Goal: Task Accomplishment & Management: Complete application form

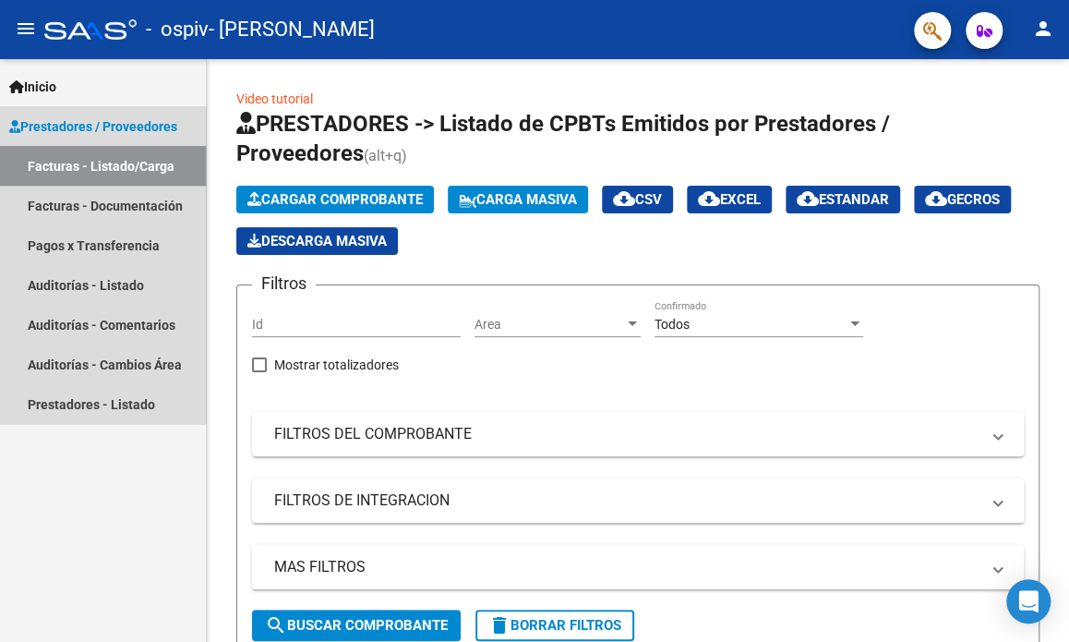
click at [78, 171] on link "Facturas - Listado/Carga" at bounding box center [103, 166] width 206 height 40
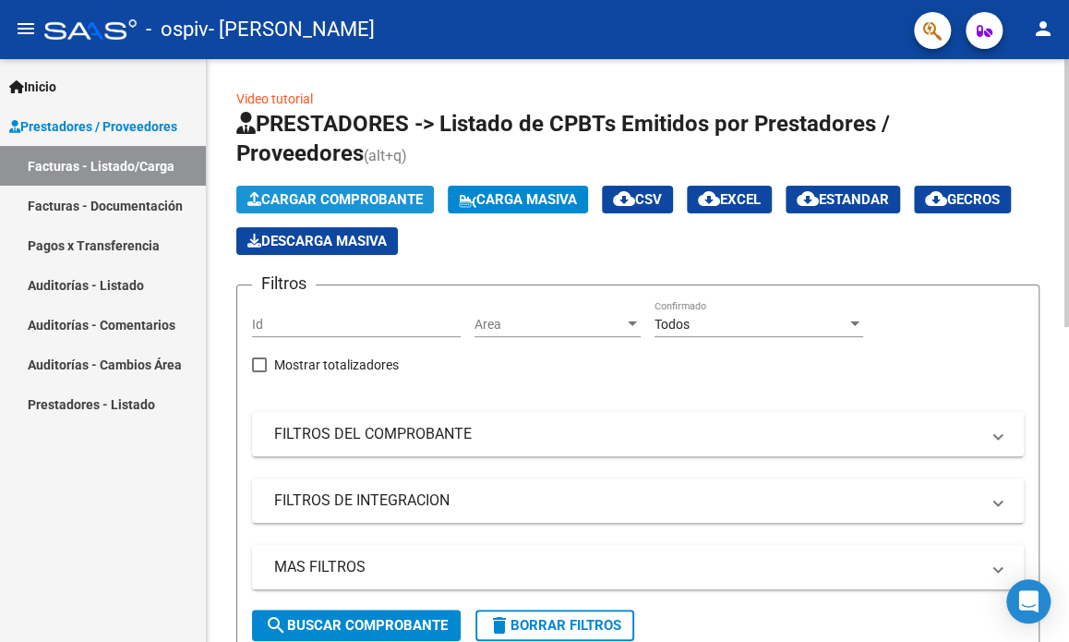
click at [266, 200] on span "Cargar Comprobante" at bounding box center [334, 199] width 175 height 17
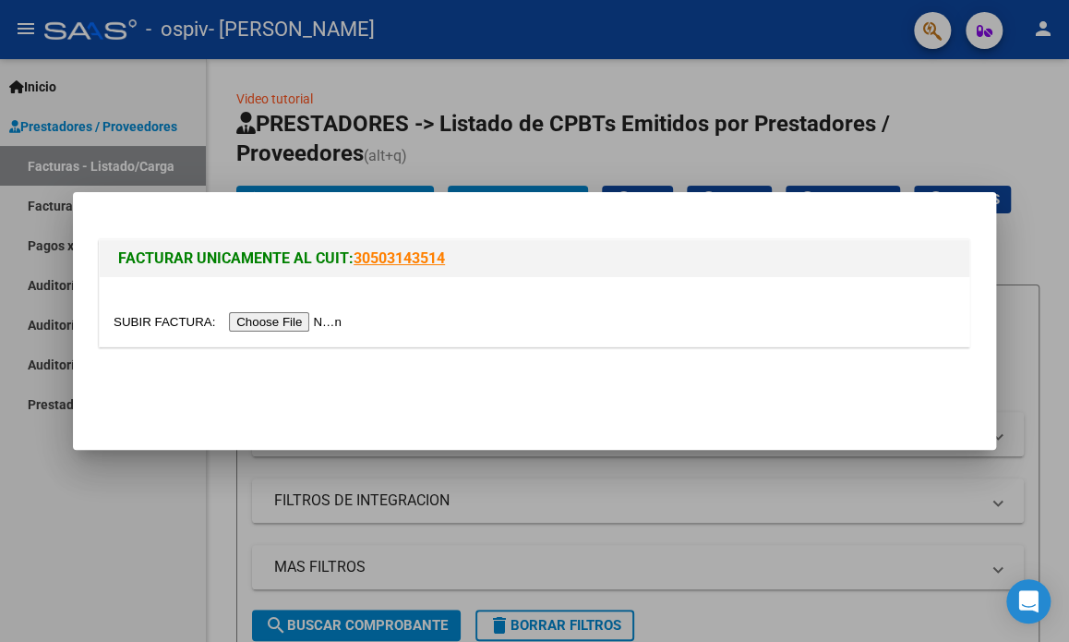
click at [296, 316] on input "file" at bounding box center [231, 321] width 234 height 19
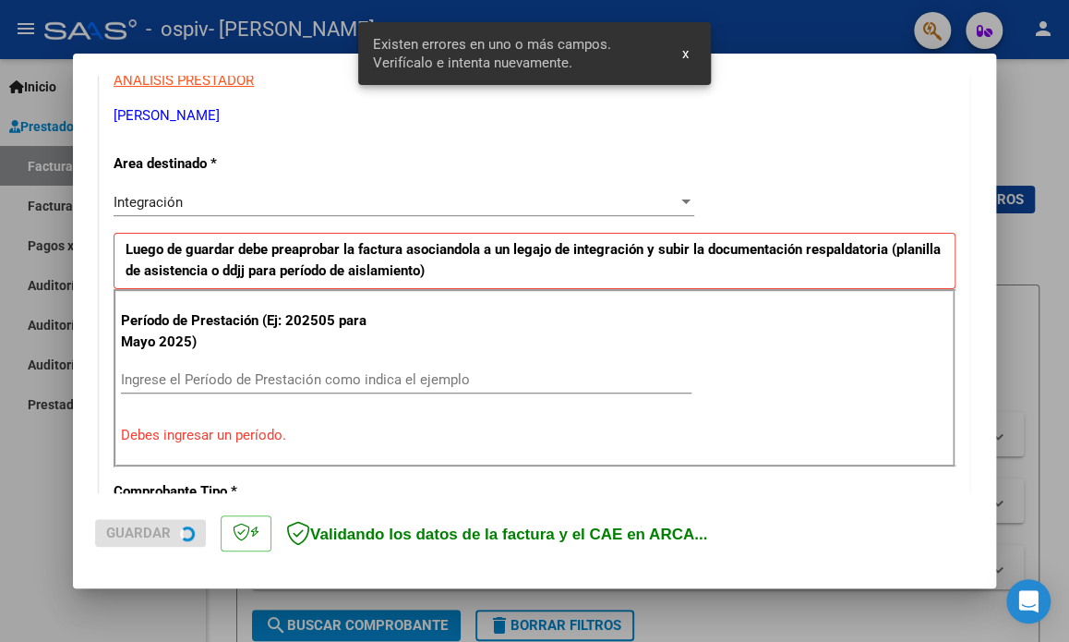
scroll to position [398, 0]
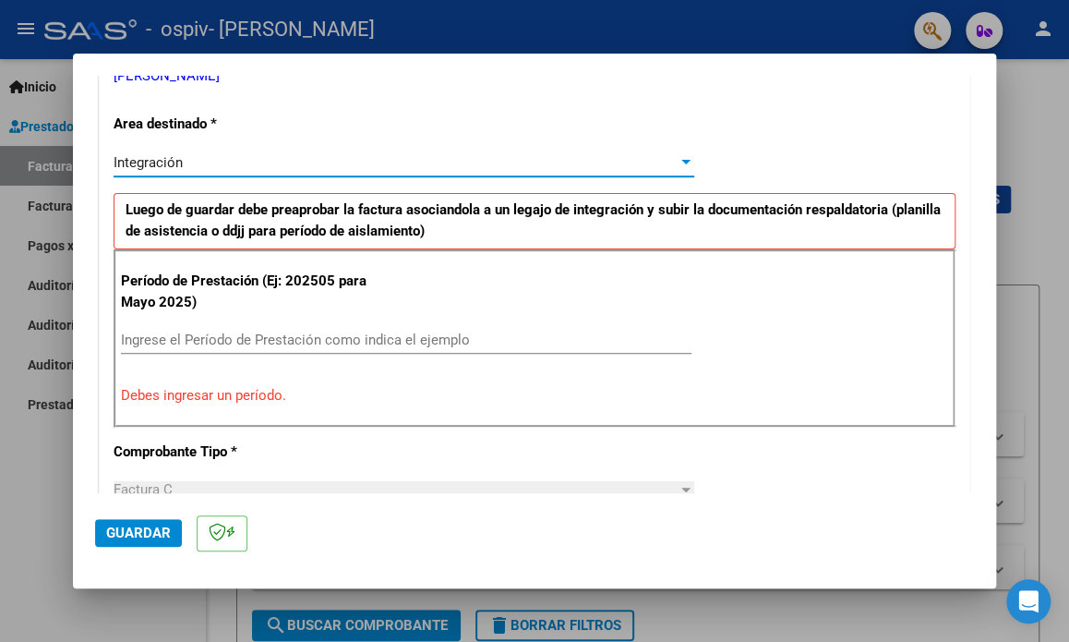
click at [183, 169] on div "Integración" at bounding box center [396, 162] width 564 height 17
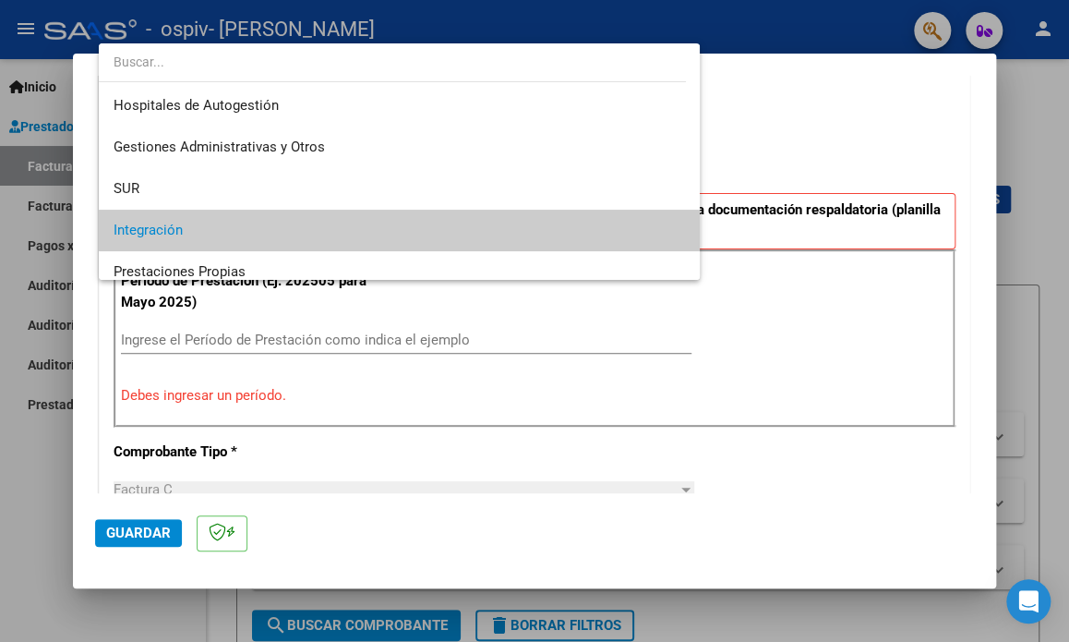
scroll to position [68, 0]
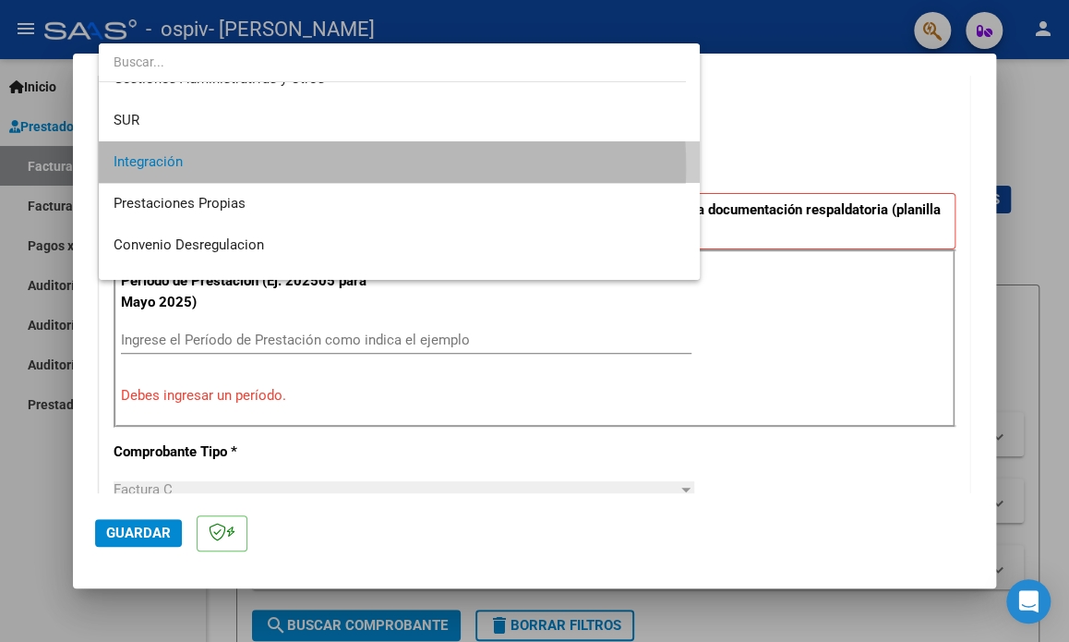
click at [183, 169] on span "Integración" at bounding box center [400, 162] width 572 height 42
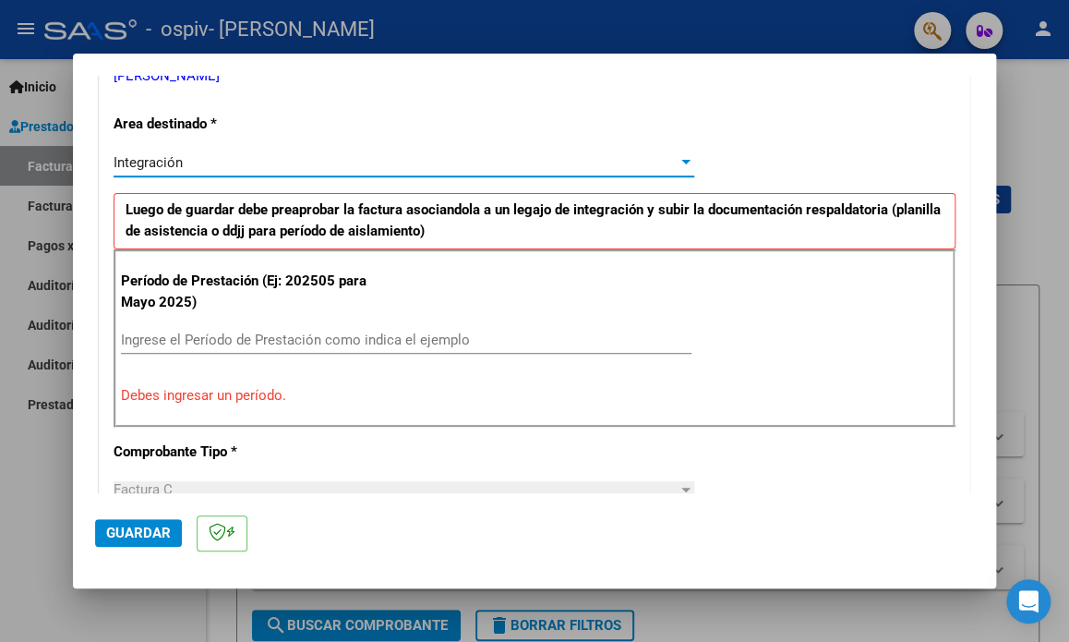
click at [183, 169] on div "Integración" at bounding box center [396, 162] width 564 height 17
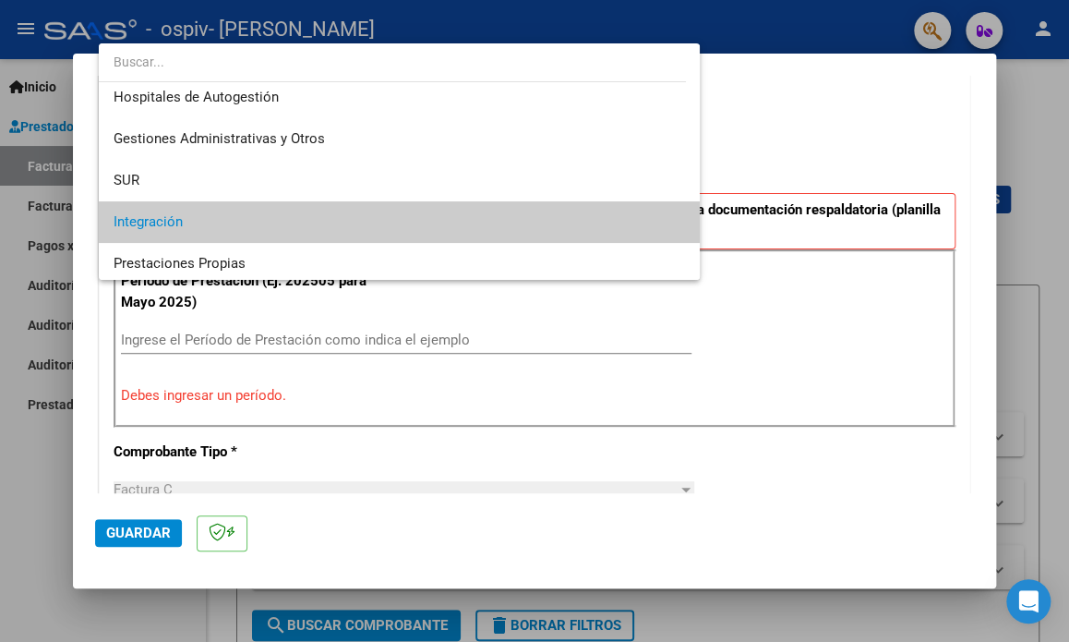
scroll to position [0, 0]
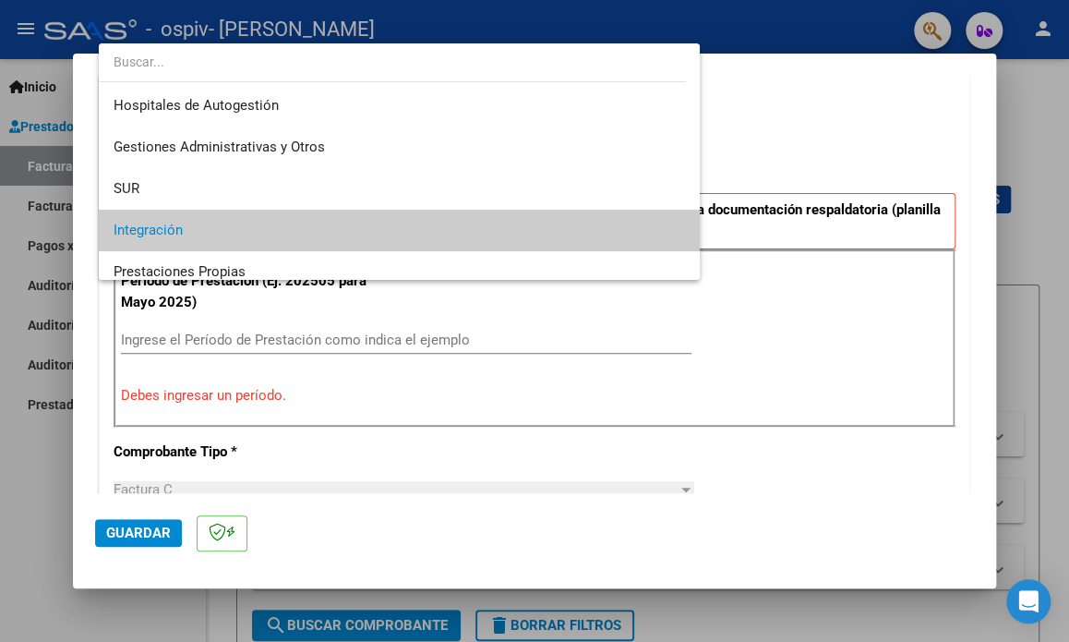
click at [495, 235] on span "Integración" at bounding box center [400, 231] width 572 height 42
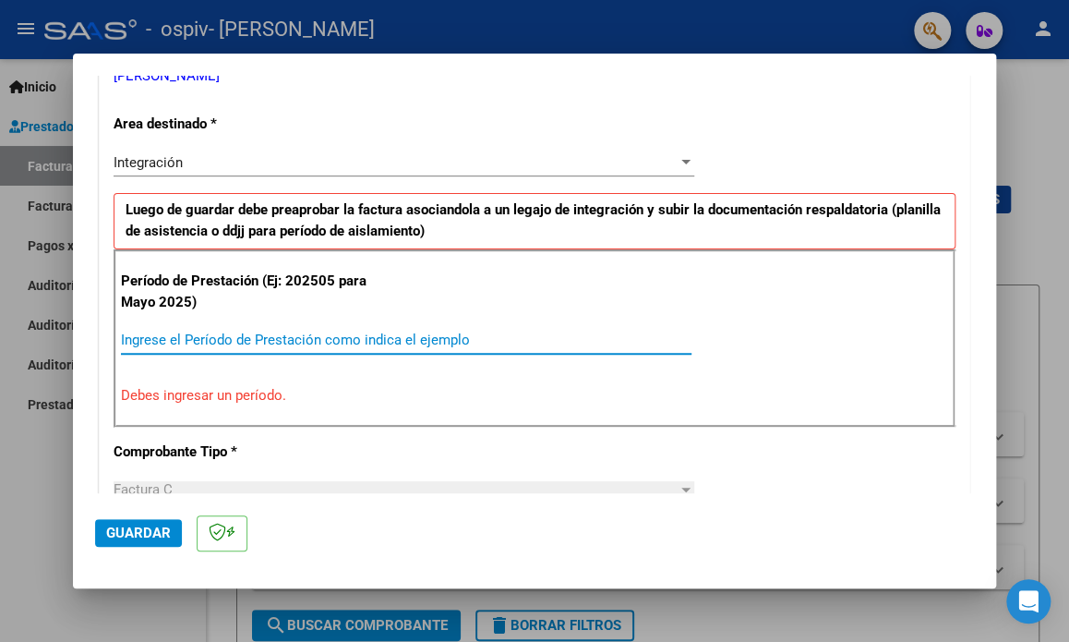
click at [262, 345] on input "Ingrese el Período de Prestación como indica el ejemplo" at bounding box center [406, 340] width 571 height 17
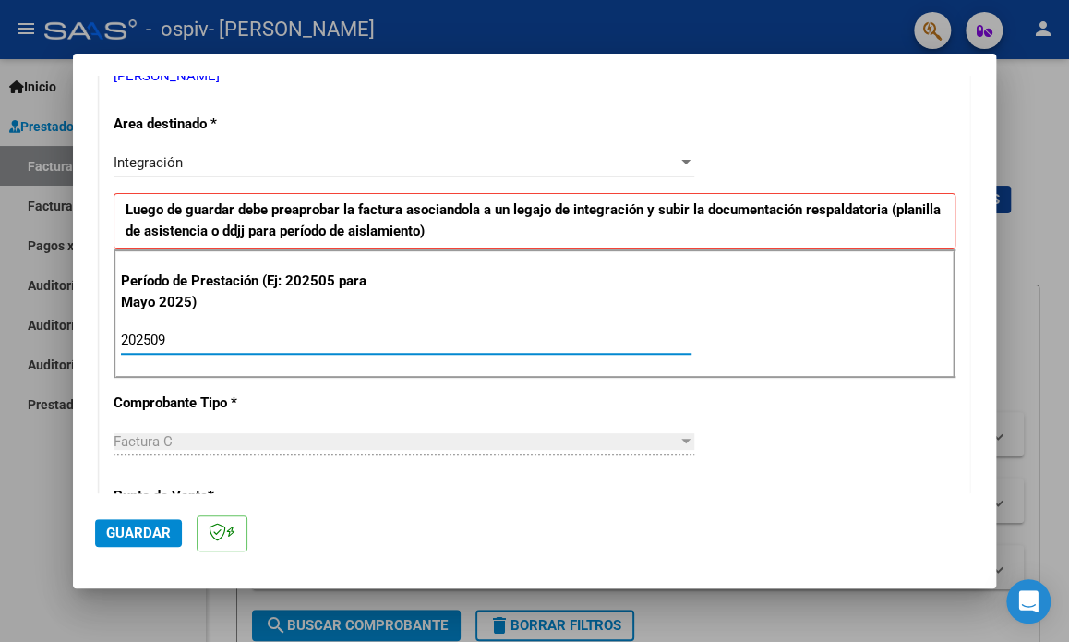
type input "202509"
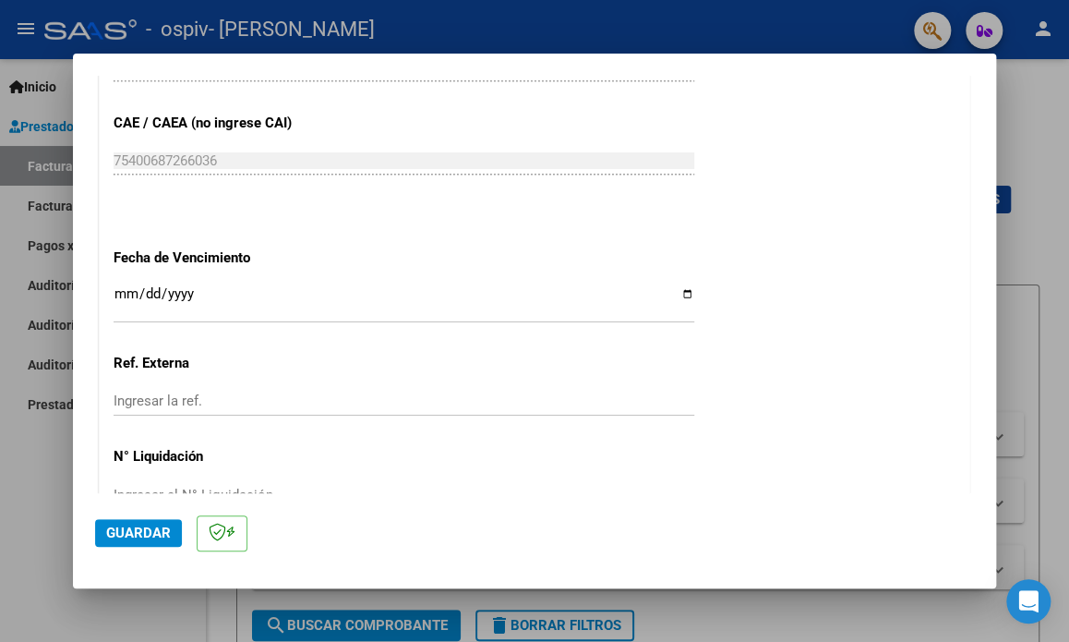
scroll to position [1174, 0]
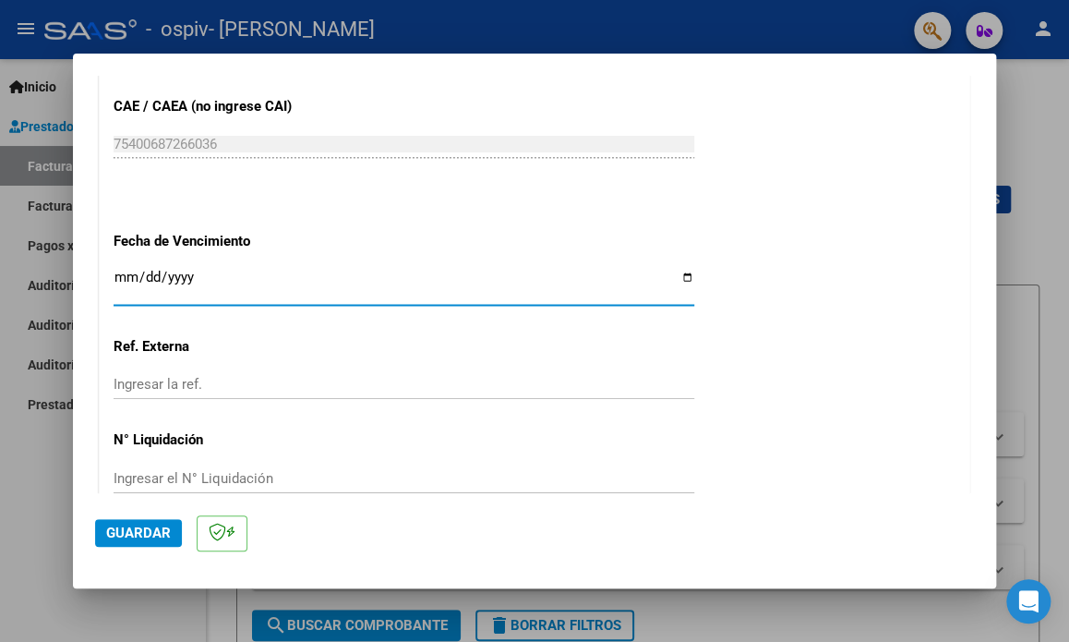
click at [677, 284] on input "Ingresar la fecha" at bounding box center [404, 285] width 581 height 30
click at [676, 279] on input "Ingresar la fecha" at bounding box center [404, 285] width 581 height 30
type input "[DATE]"
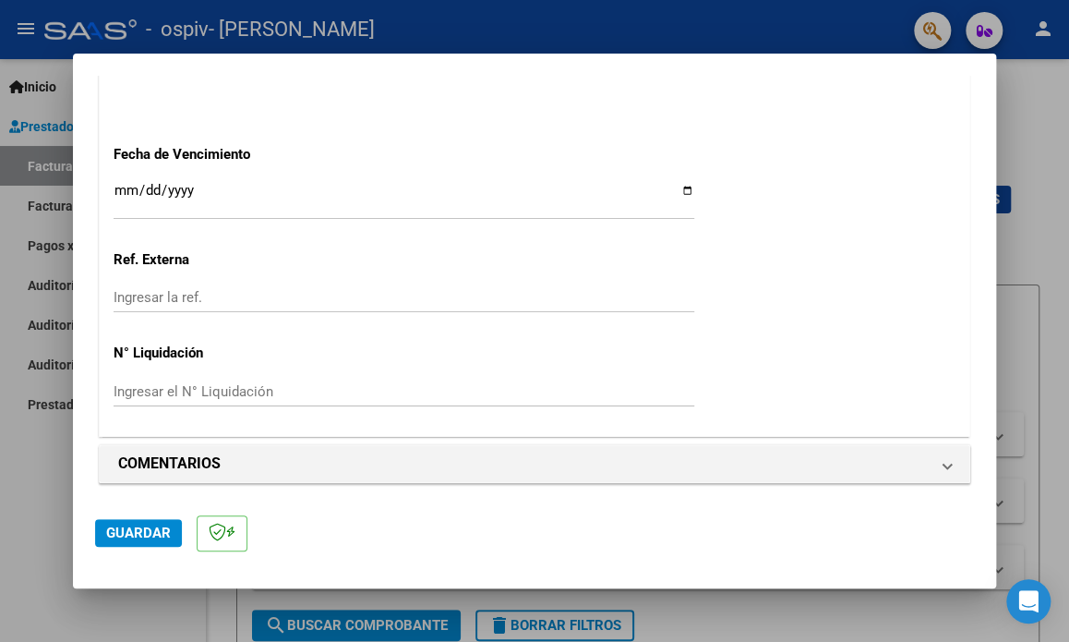
scroll to position [1261, 0]
click at [111, 527] on span "Guardar" at bounding box center [138, 532] width 65 height 17
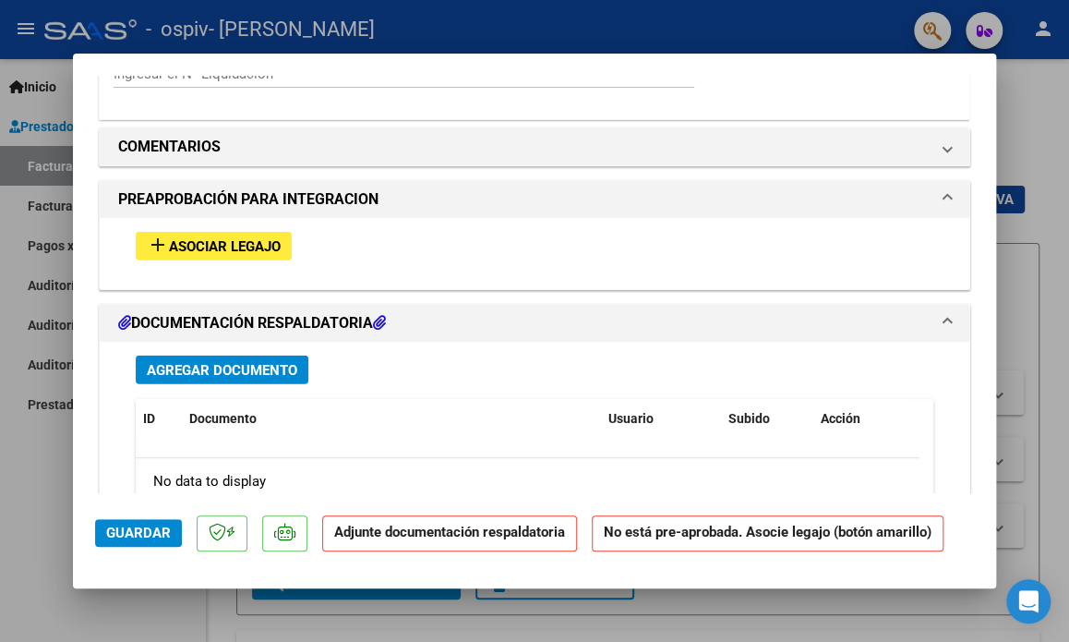
scroll to position [1563, 0]
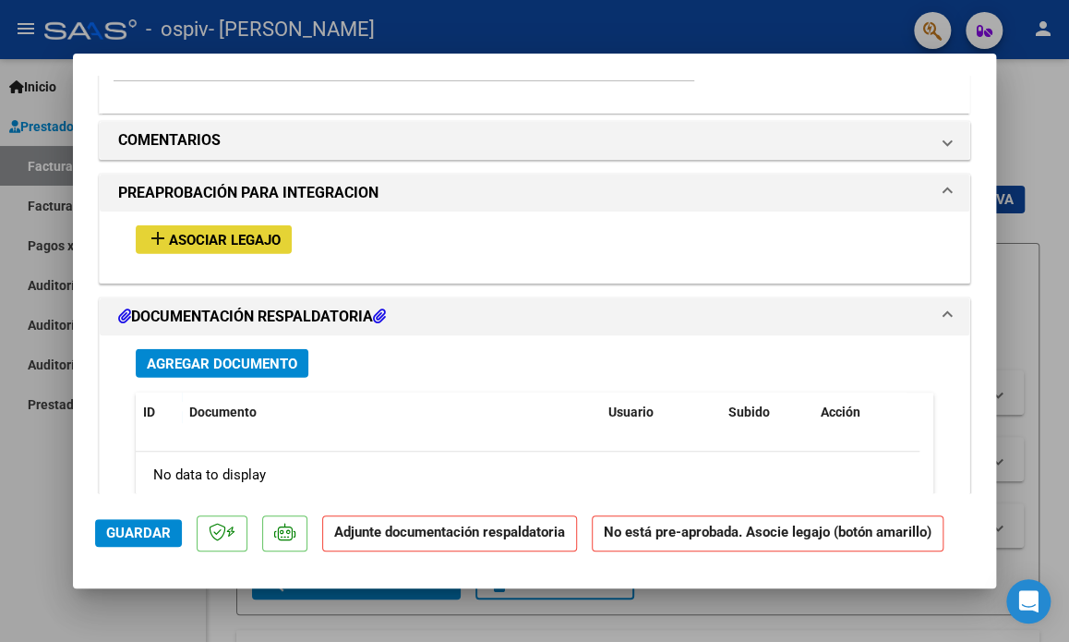
click at [269, 243] on span "Asociar Legajo" at bounding box center [225, 240] width 112 height 17
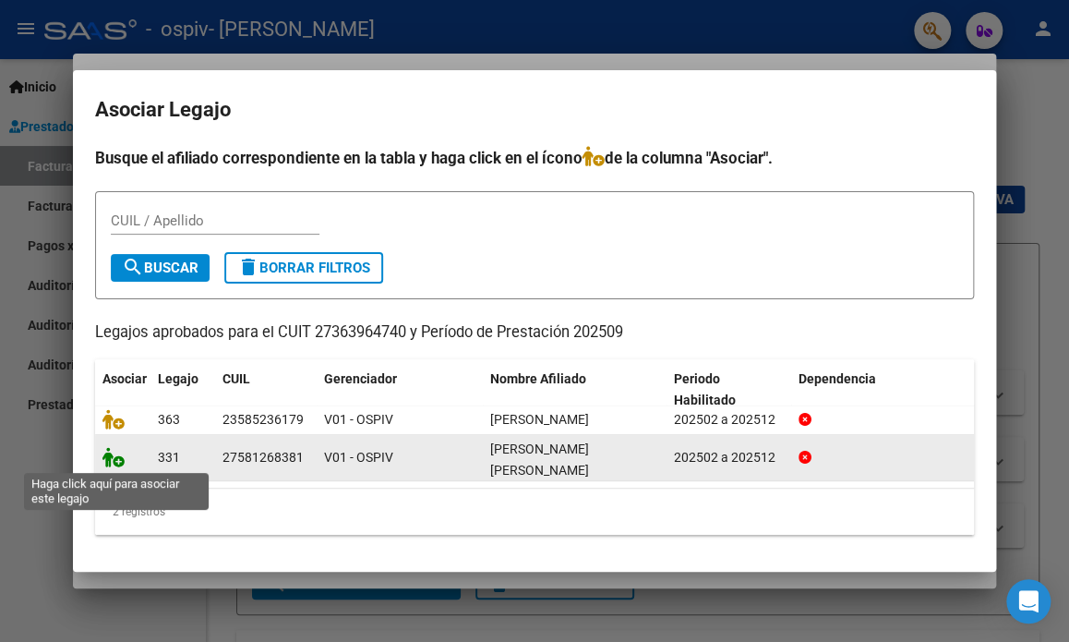
click at [115, 457] on icon at bounding box center [113, 457] width 22 height 20
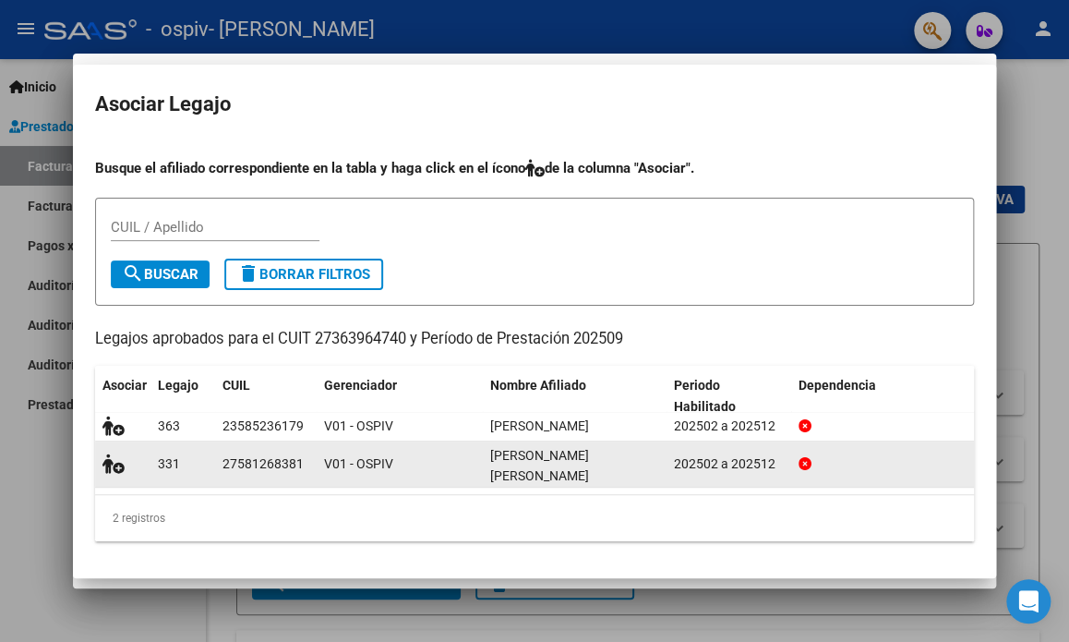
scroll to position [1611, 0]
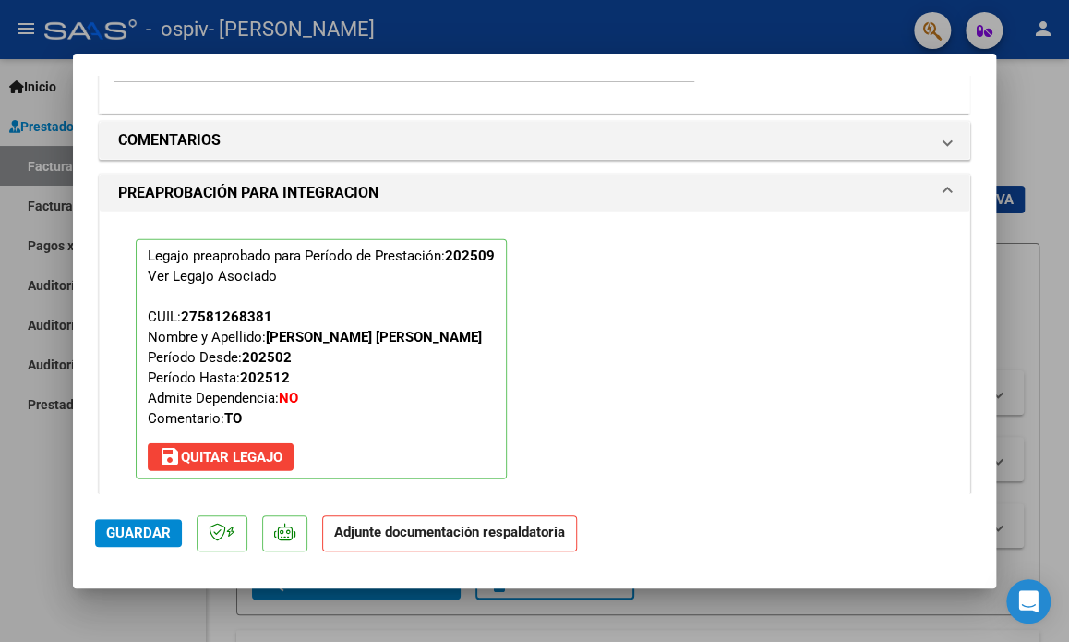
click at [378, 539] on strong "Adjunte documentación respaldatoria" at bounding box center [449, 532] width 231 height 17
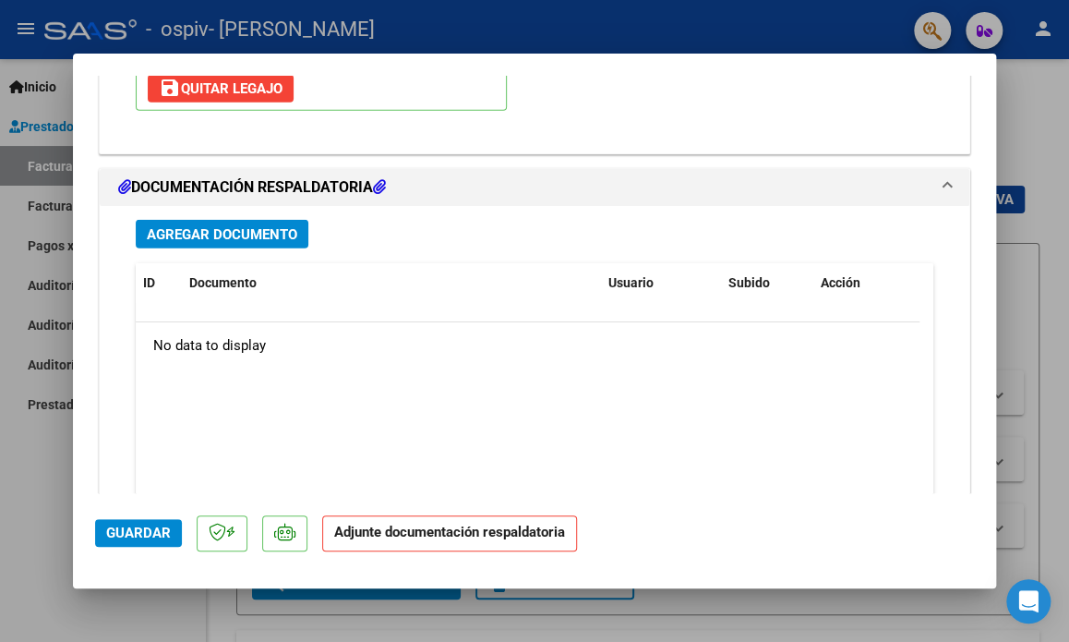
scroll to position [1981, 0]
click at [273, 238] on span "Agregar Documento" at bounding box center [222, 233] width 151 height 17
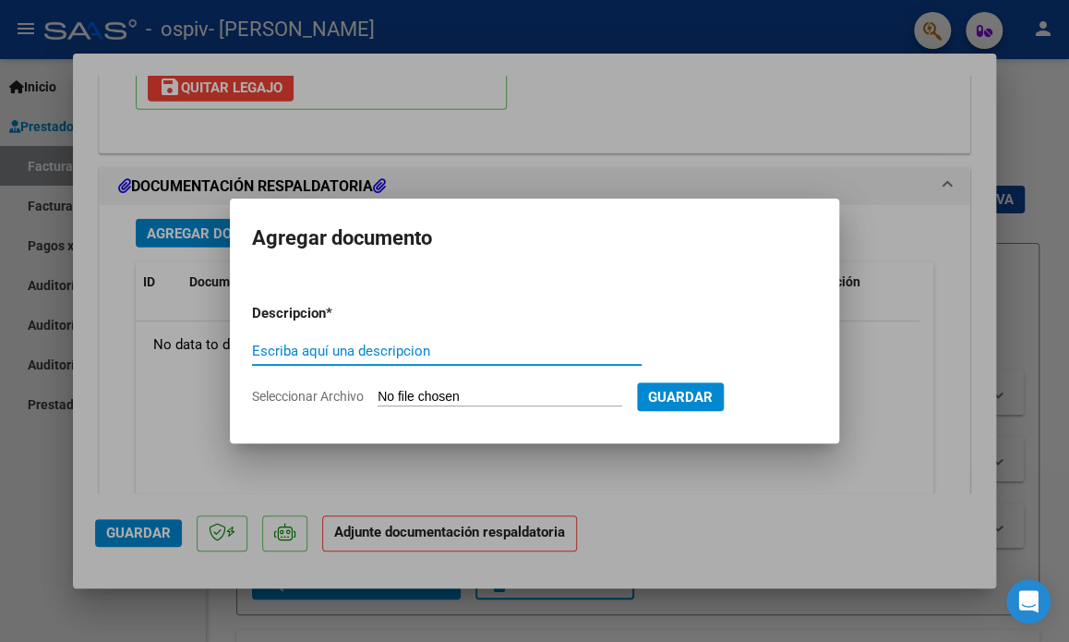
click at [335, 353] on input "Escriba aquí una descripcion" at bounding box center [447, 351] width 390 height 17
type input "planilla de asistencia septiembre [PERSON_NAME]"
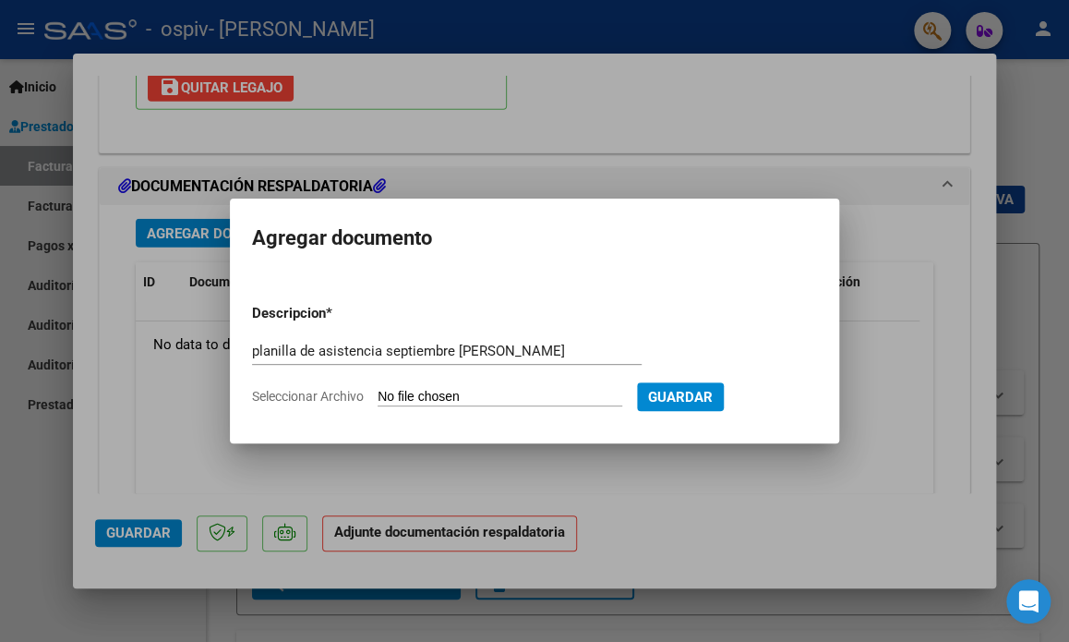
click at [332, 392] on span "Seleccionar Archivo" at bounding box center [308, 396] width 112 height 15
click at [378, 392] on input "Seleccionar Archivo" at bounding box center [500, 398] width 245 height 18
type input "C:\fakepath\PL [PERSON_NAME] sep to.pdf"
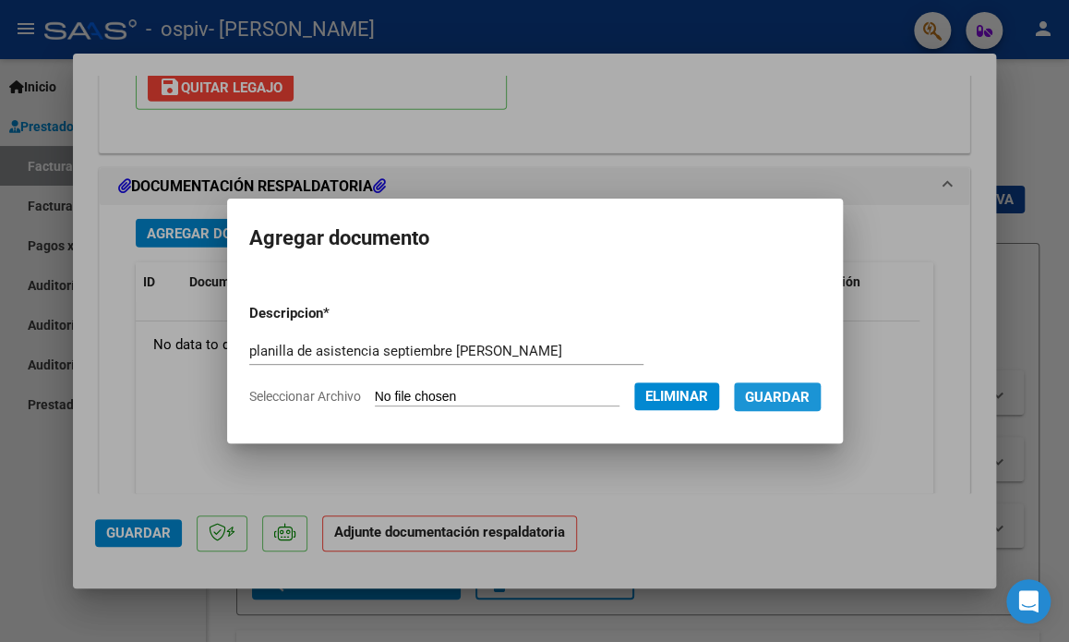
click at [800, 394] on span "Guardar" at bounding box center [777, 397] width 65 height 17
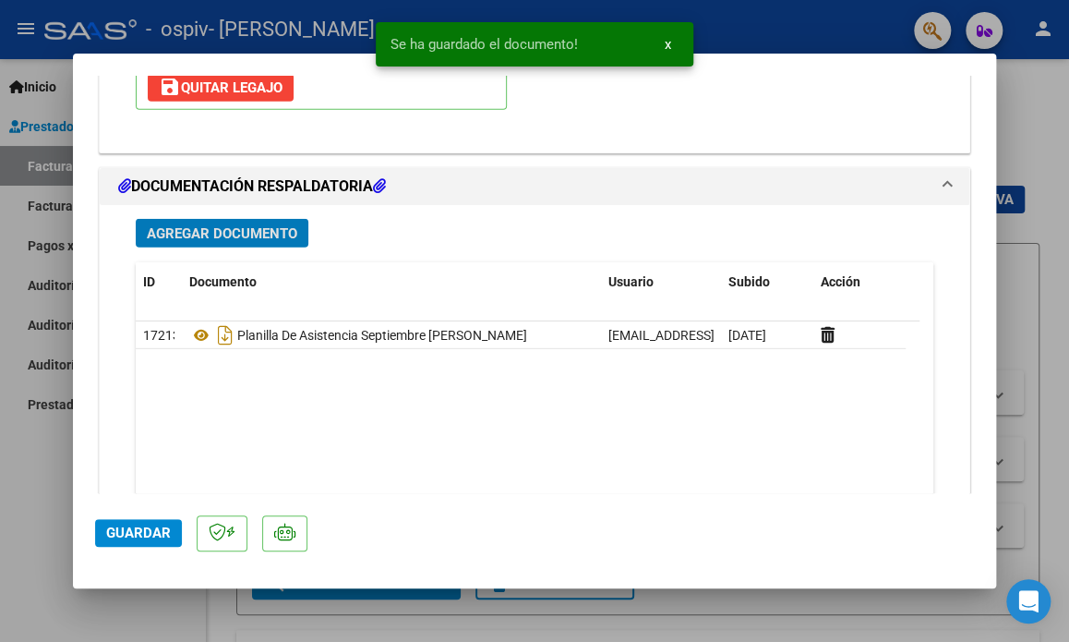
click at [263, 235] on span "Agregar Documento" at bounding box center [222, 233] width 151 height 17
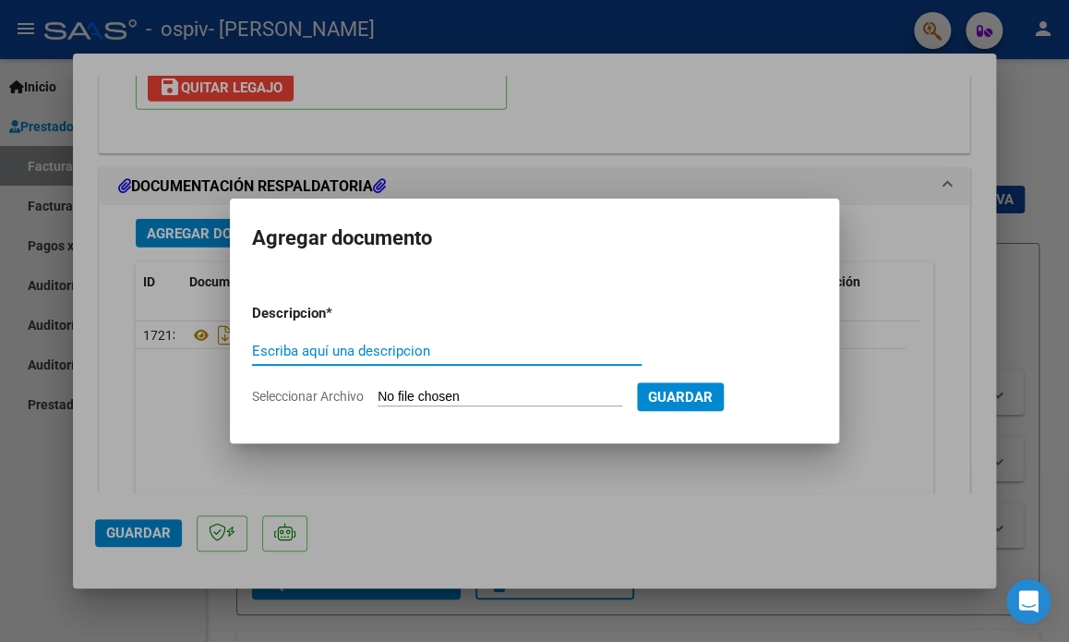
click at [305, 346] on input "Escriba aquí una descripcion" at bounding box center [447, 351] width 390 height 17
type input "presupuesto autorizado"
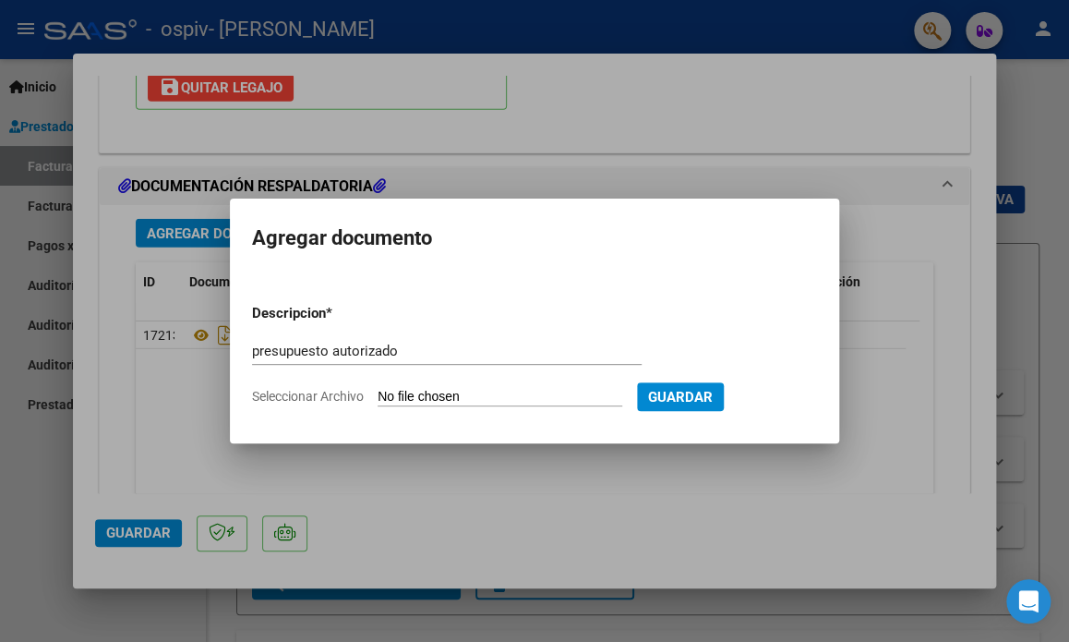
click at [271, 401] on span "Seleccionar Archivo" at bounding box center [308, 396] width 112 height 15
click at [378, 401] on input "Seleccionar Archivo" at bounding box center [500, 398] width 245 height 18
type input "C:\fakepath\Presu autorizado [PERSON_NAME].pdf"
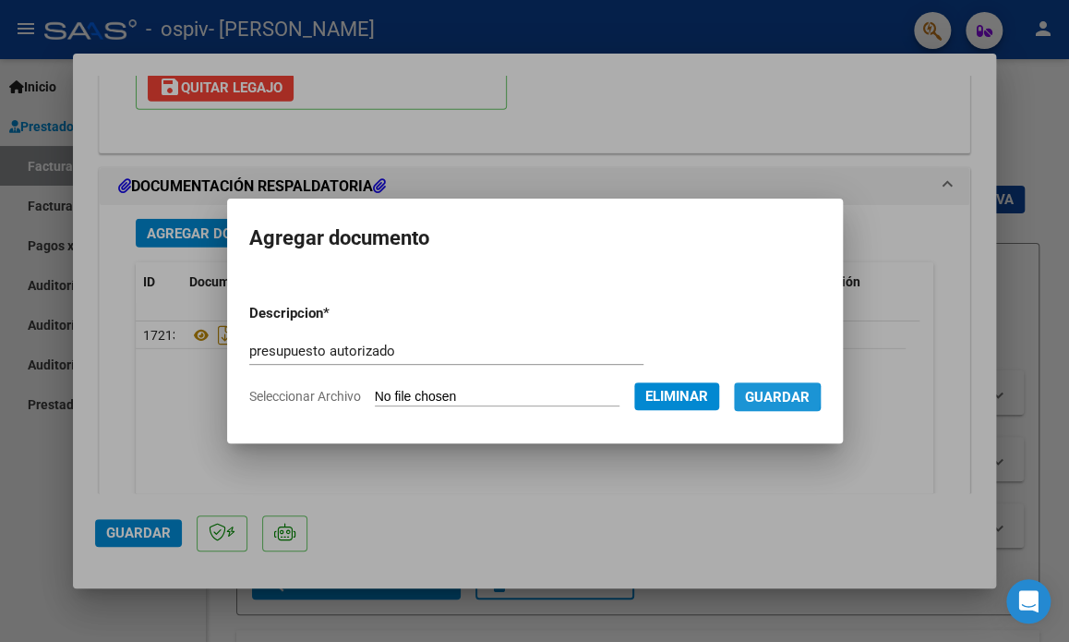
click at [774, 396] on span "Guardar" at bounding box center [777, 397] width 65 height 17
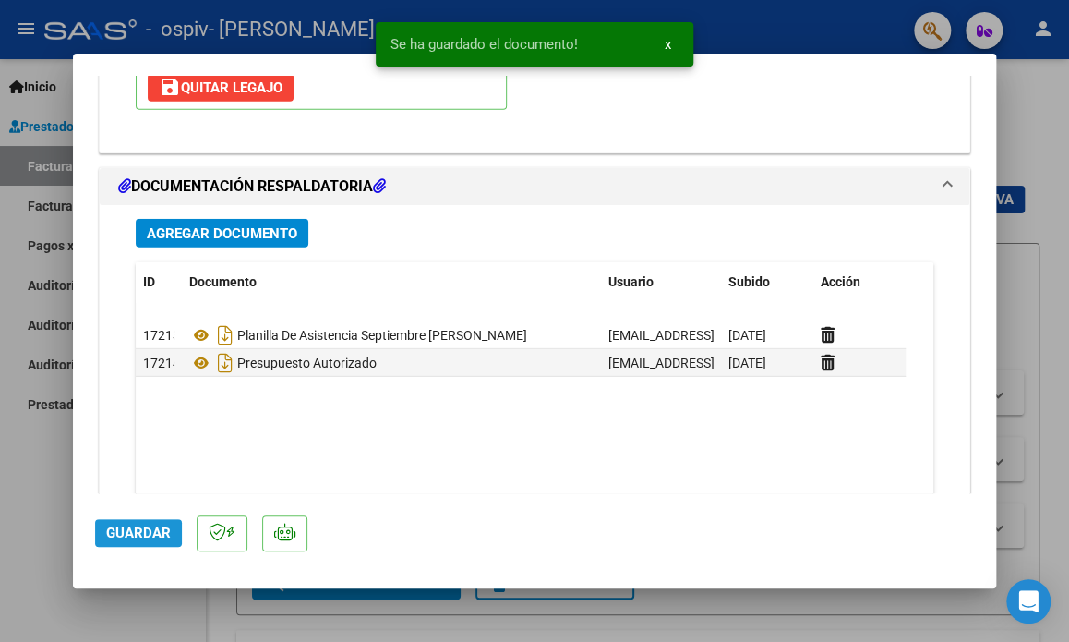
click at [121, 537] on span "Guardar" at bounding box center [138, 532] width 65 height 17
click at [1011, 193] on div at bounding box center [534, 321] width 1069 height 642
type input "$ 0,00"
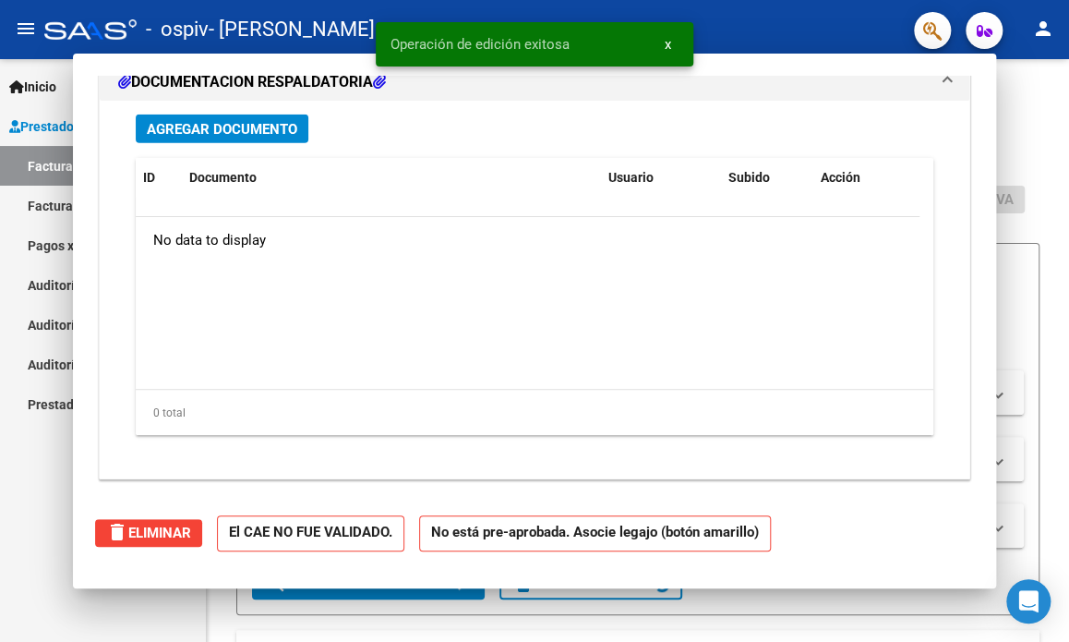
scroll to position [1758, 0]
